Goal: Navigation & Orientation: Find specific page/section

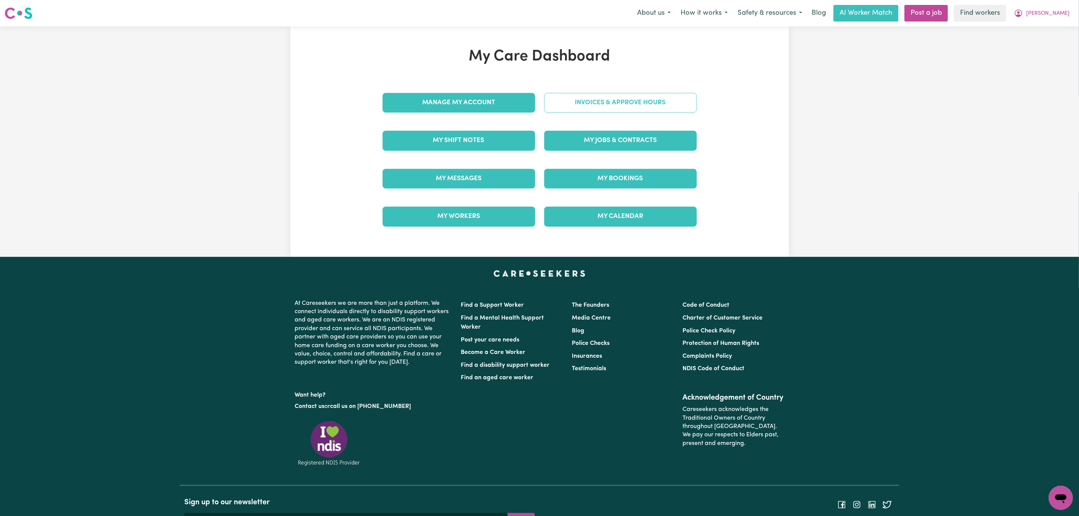
click at [615, 97] on link "Invoices & Approve Hours" at bounding box center [620, 103] width 153 height 20
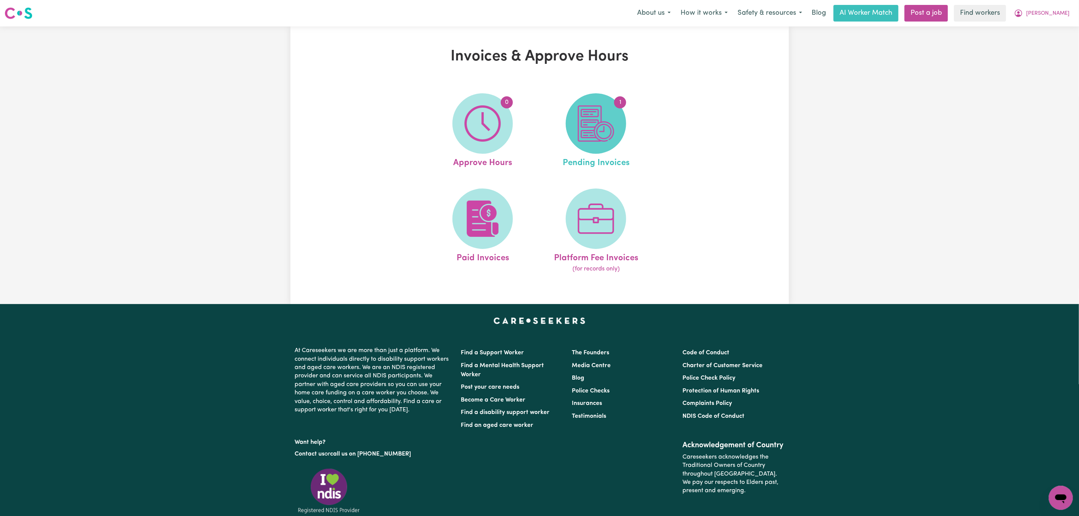
click at [579, 130] on img at bounding box center [596, 123] width 36 height 36
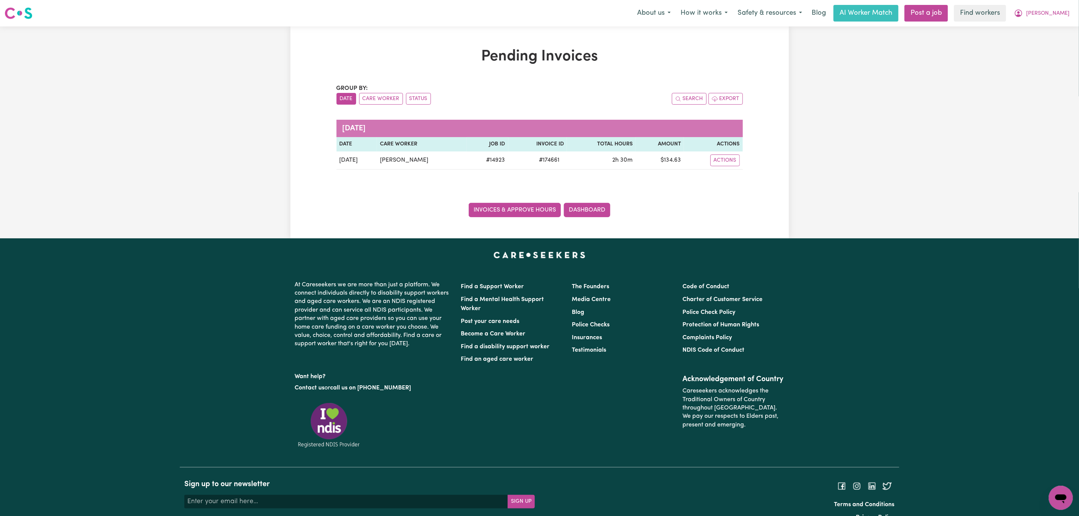
click at [533, 211] on link "Invoices & Approve Hours" at bounding box center [515, 210] width 92 height 14
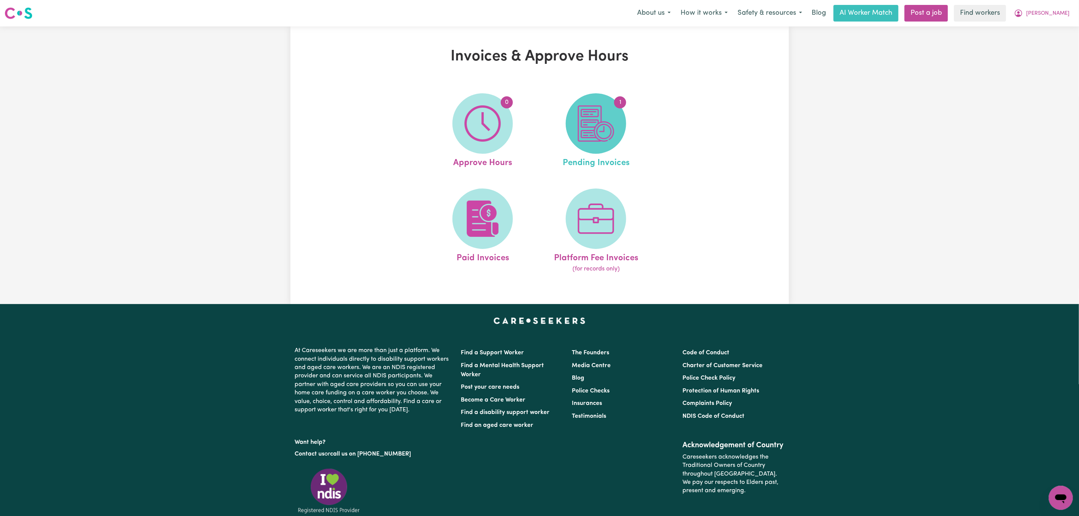
click at [582, 113] on img at bounding box center [596, 123] width 36 height 36
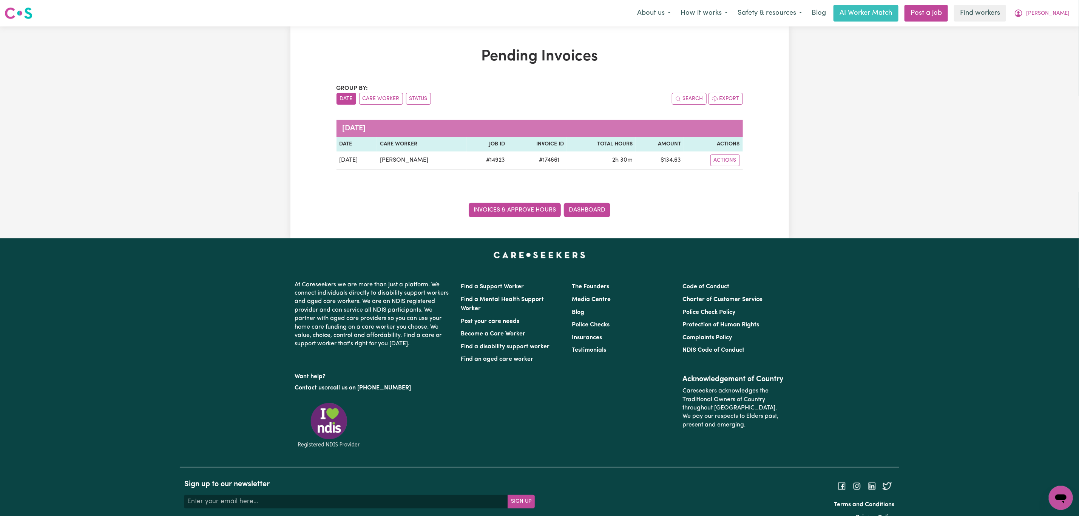
click at [510, 215] on link "Invoices & Approve Hours" at bounding box center [515, 210] width 92 height 14
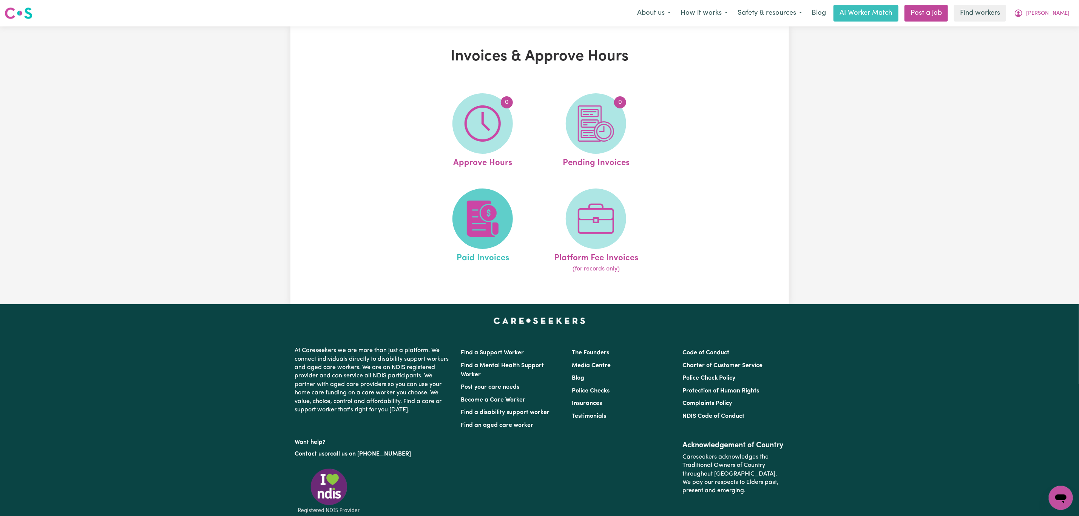
click at [502, 210] on span at bounding box center [482, 218] width 60 height 60
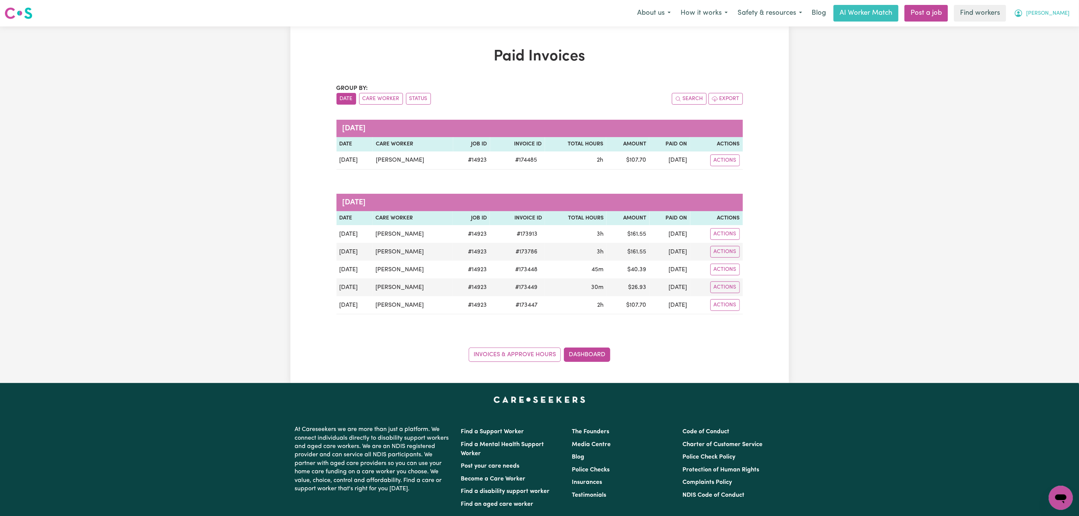
click at [1057, 14] on span "[PERSON_NAME]" at bounding box center [1047, 13] width 43 height 8
click at [1051, 26] on link "My Dashboard" at bounding box center [1044, 29] width 60 height 14
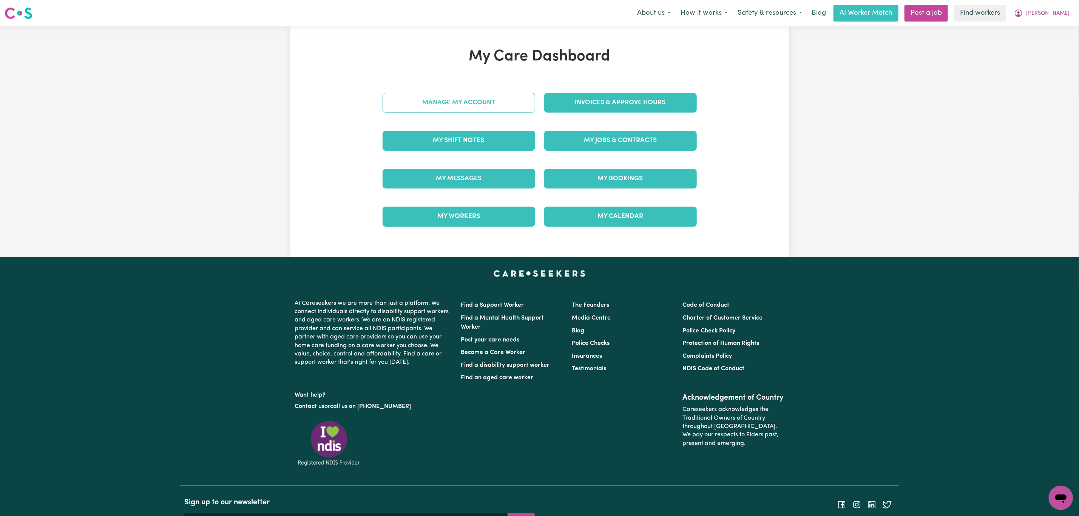
click at [515, 105] on link "Manage My Account" at bounding box center [459, 103] width 153 height 20
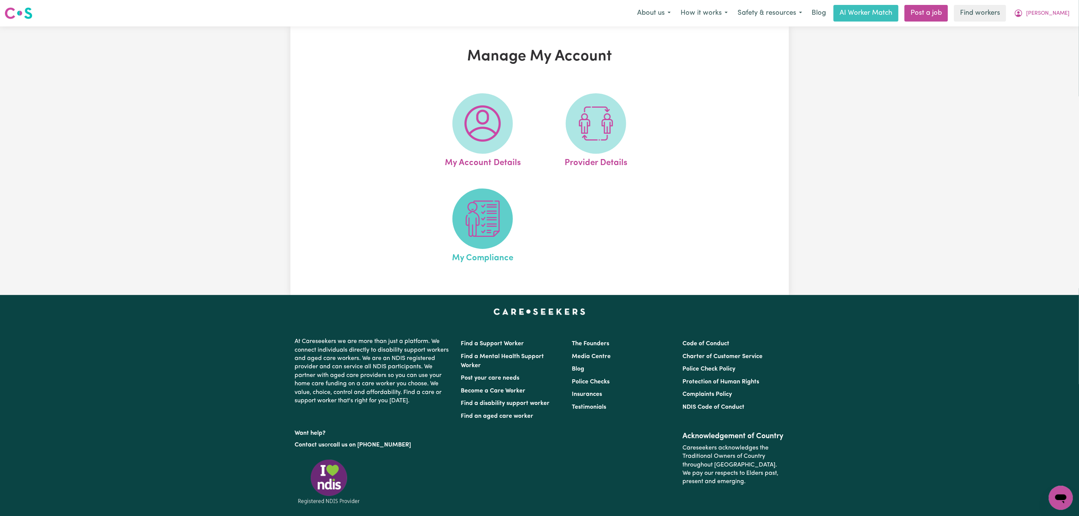
click at [482, 244] on span at bounding box center [482, 218] width 60 height 60
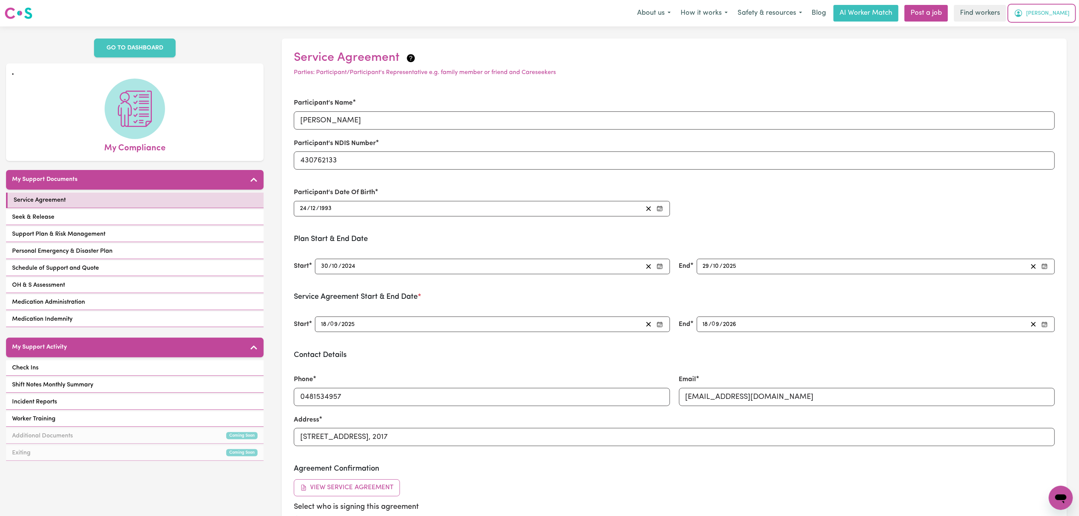
click at [1023, 12] on icon "My Account" at bounding box center [1018, 13] width 9 height 9
click at [1045, 28] on link "My Dashboard" at bounding box center [1044, 29] width 60 height 14
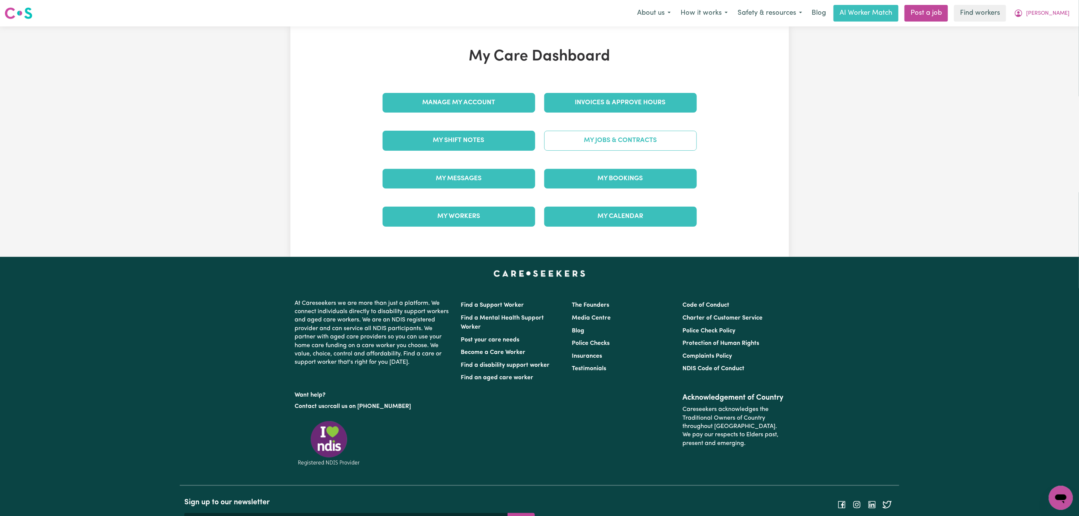
click at [603, 147] on link "My Jobs & Contracts" at bounding box center [620, 141] width 153 height 20
